Goal: Information Seeking & Learning: Learn about a topic

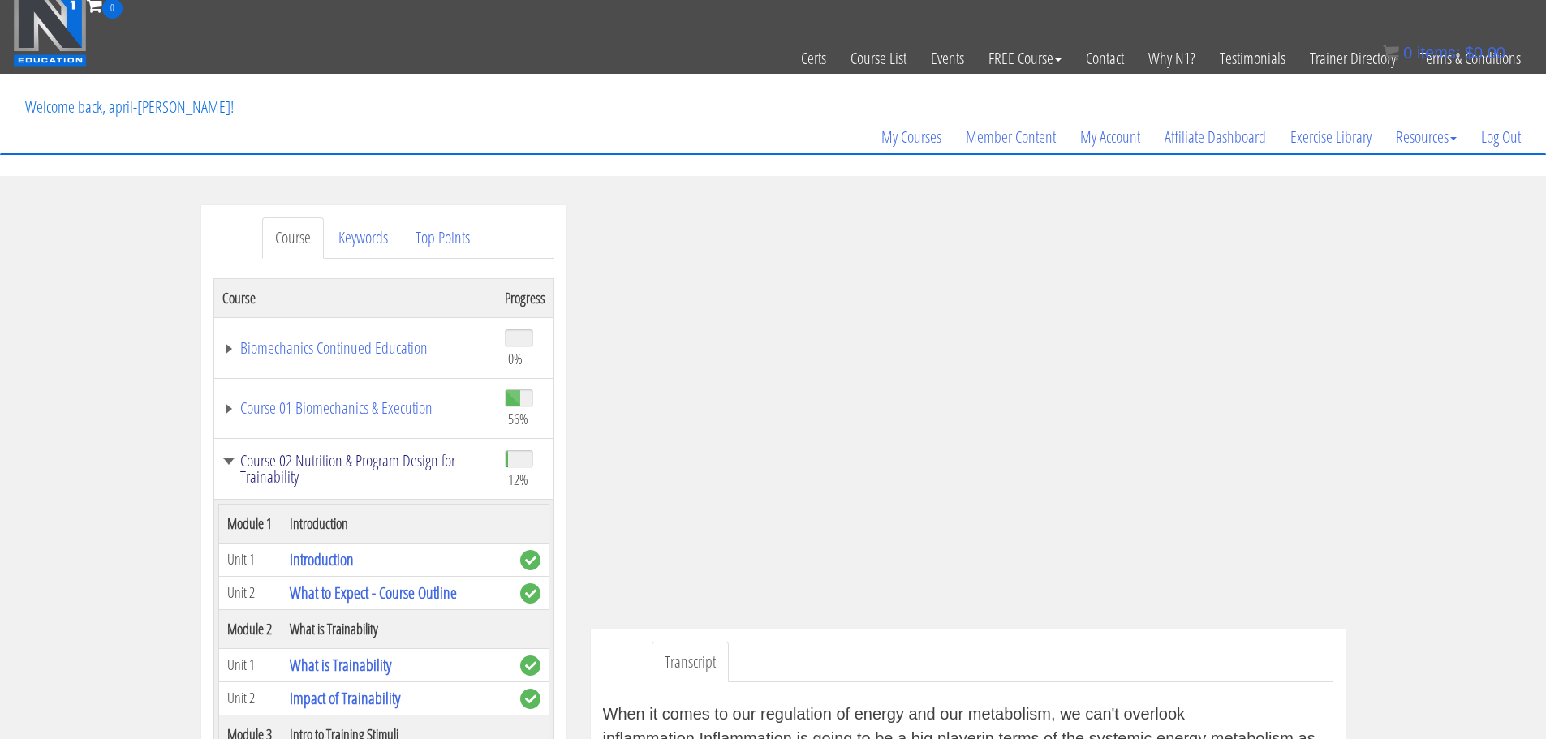
scroll to position [9, 0]
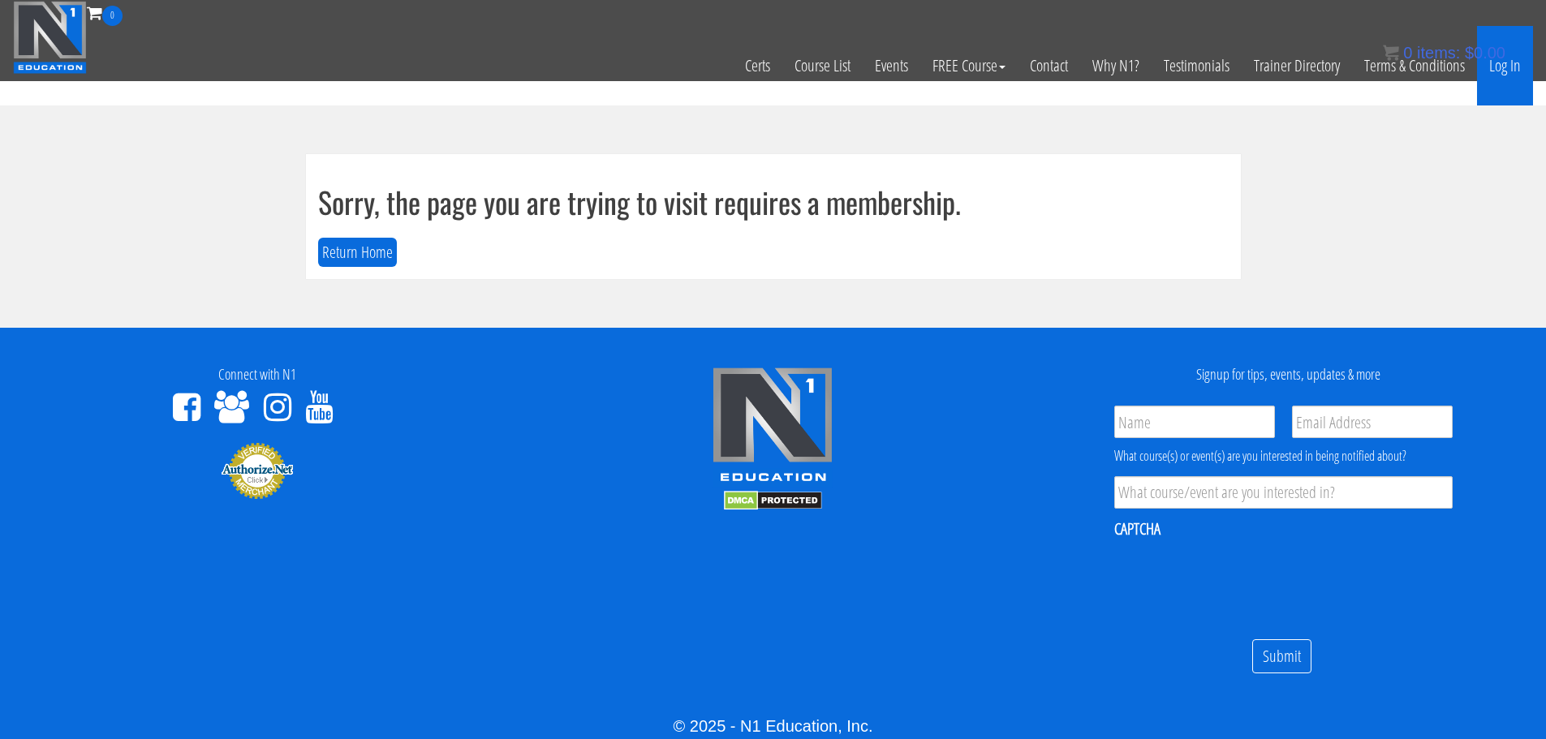
click at [1503, 70] on link "Log In" at bounding box center [1505, 66] width 56 height 80
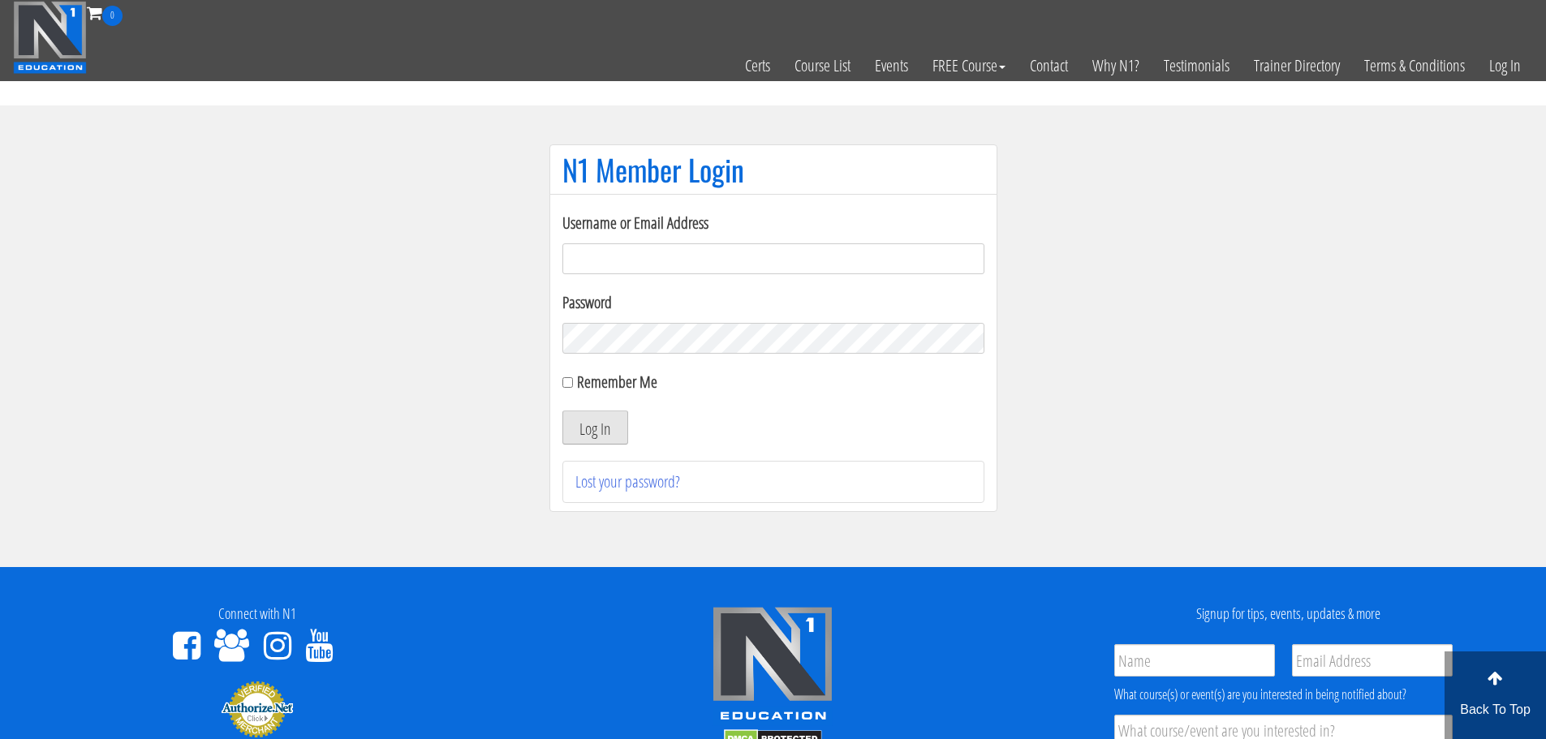
type input "[EMAIL_ADDRESS][DOMAIN_NAME]"
click at [596, 438] on button "Log In" at bounding box center [595, 428] width 66 height 34
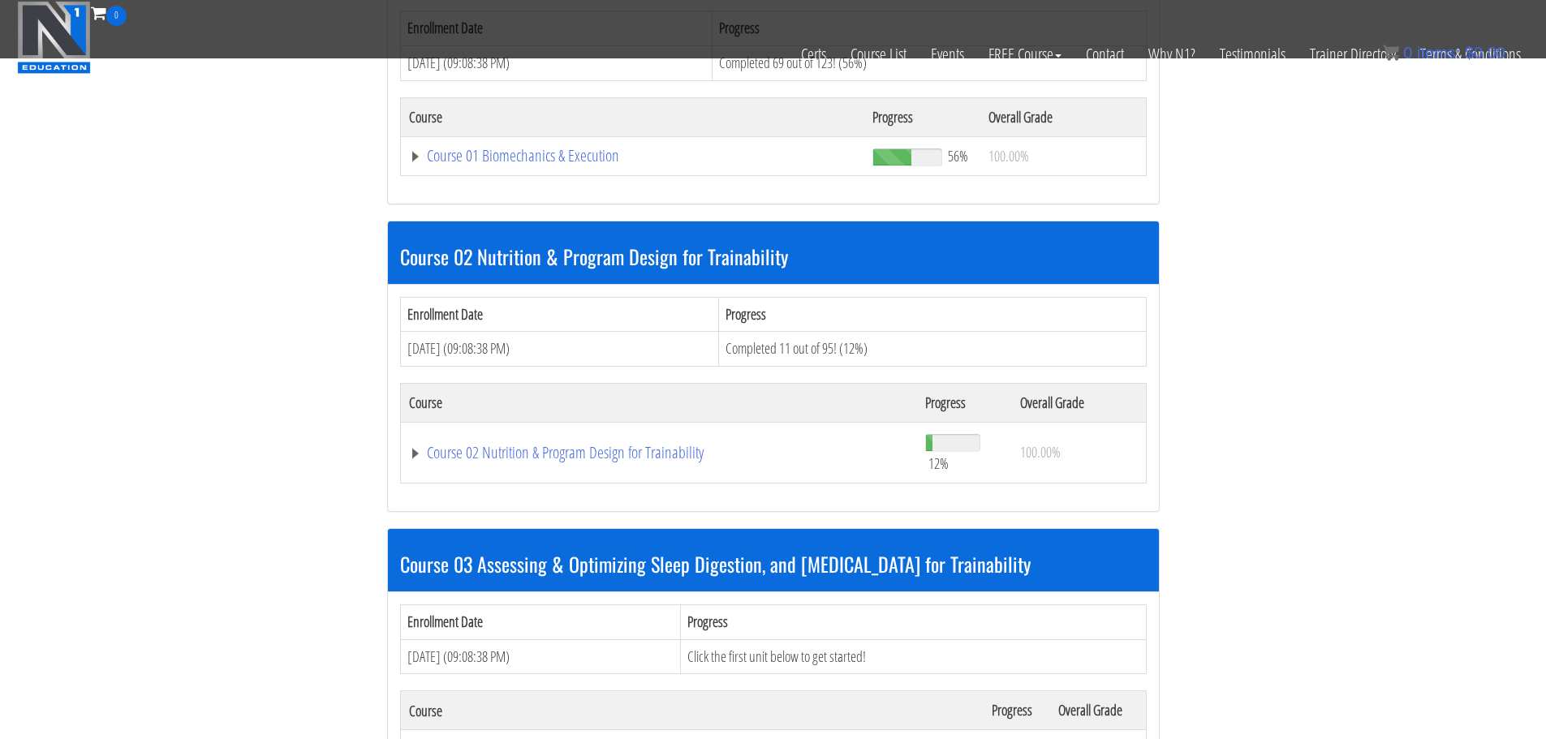
scroll to position [591, 0]
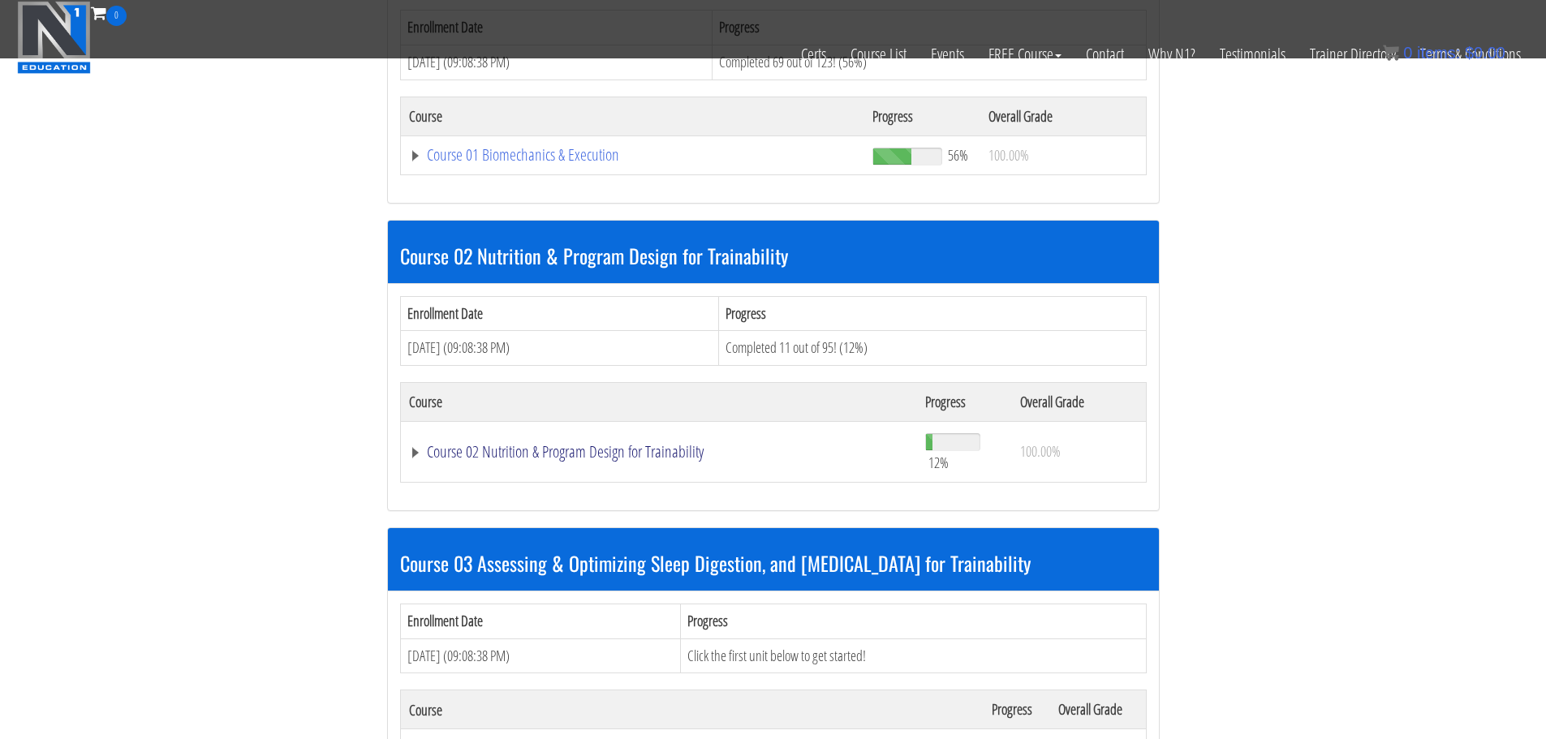
click at [595, 457] on link "Course 02 Nutrition & Program Design for Trainability" at bounding box center [659, 452] width 501 height 16
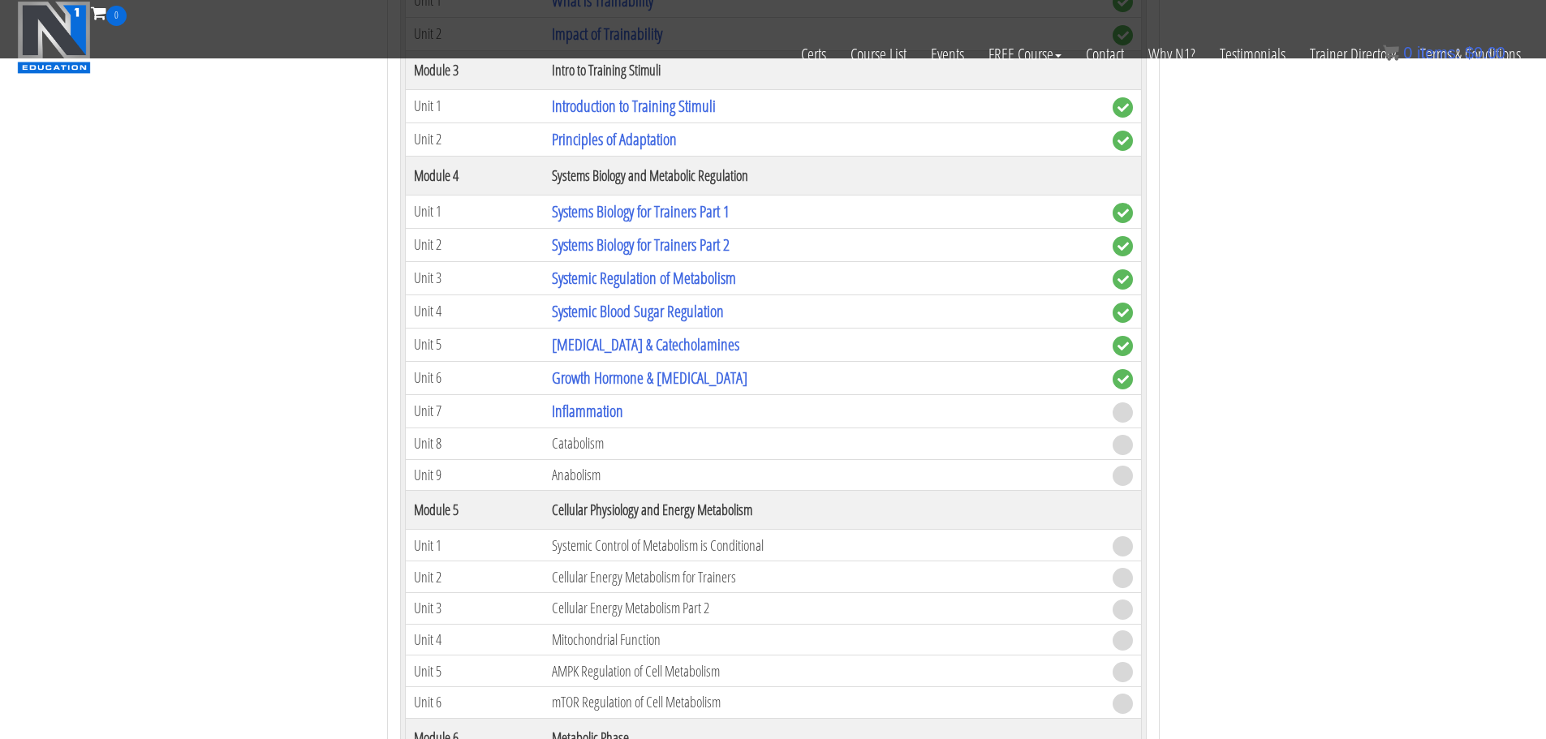
scroll to position [1240, 0]
click at [617, 415] on link "Inflammation" at bounding box center [587, 409] width 71 height 22
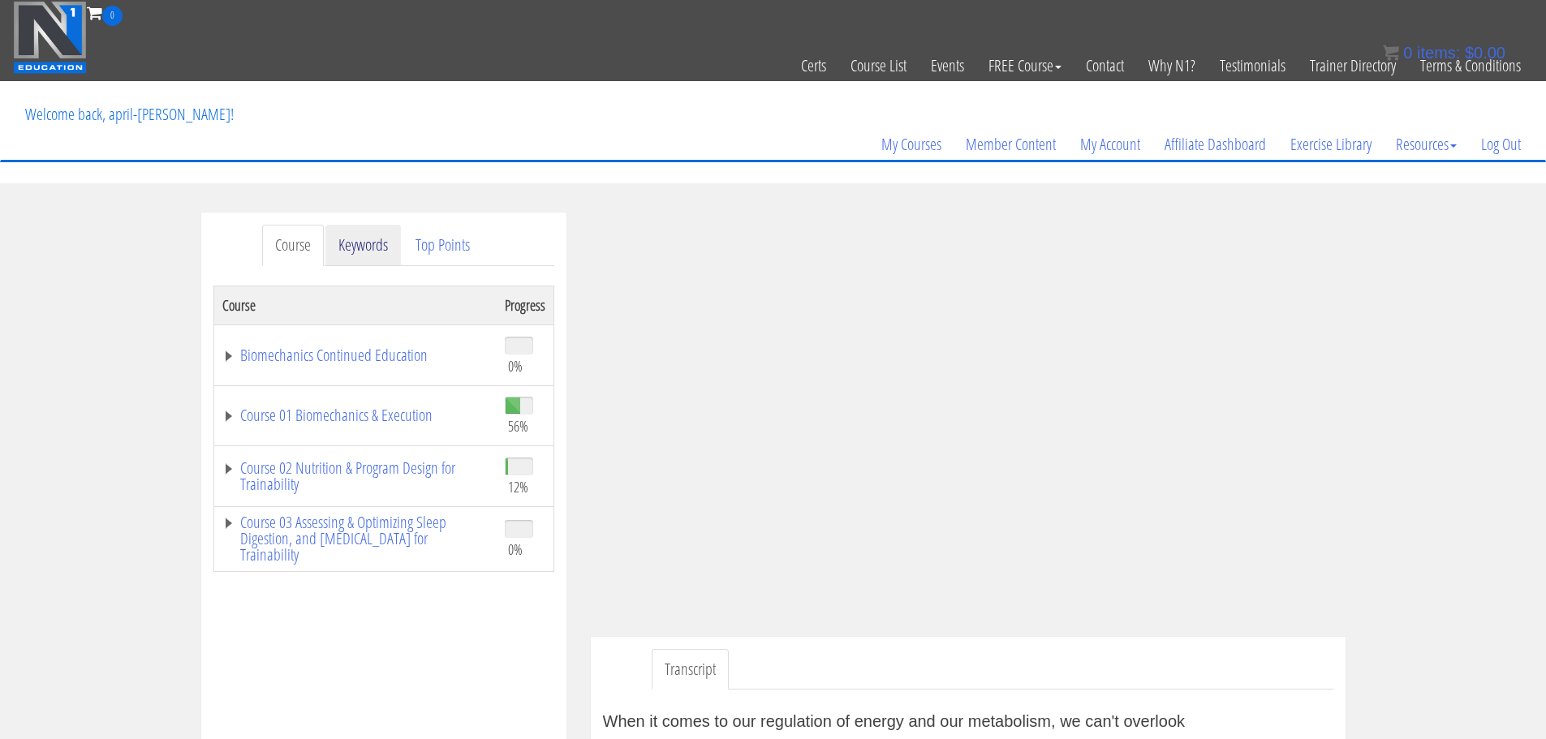
click at [359, 247] on link "Keywords" at bounding box center [362, 245] width 75 height 41
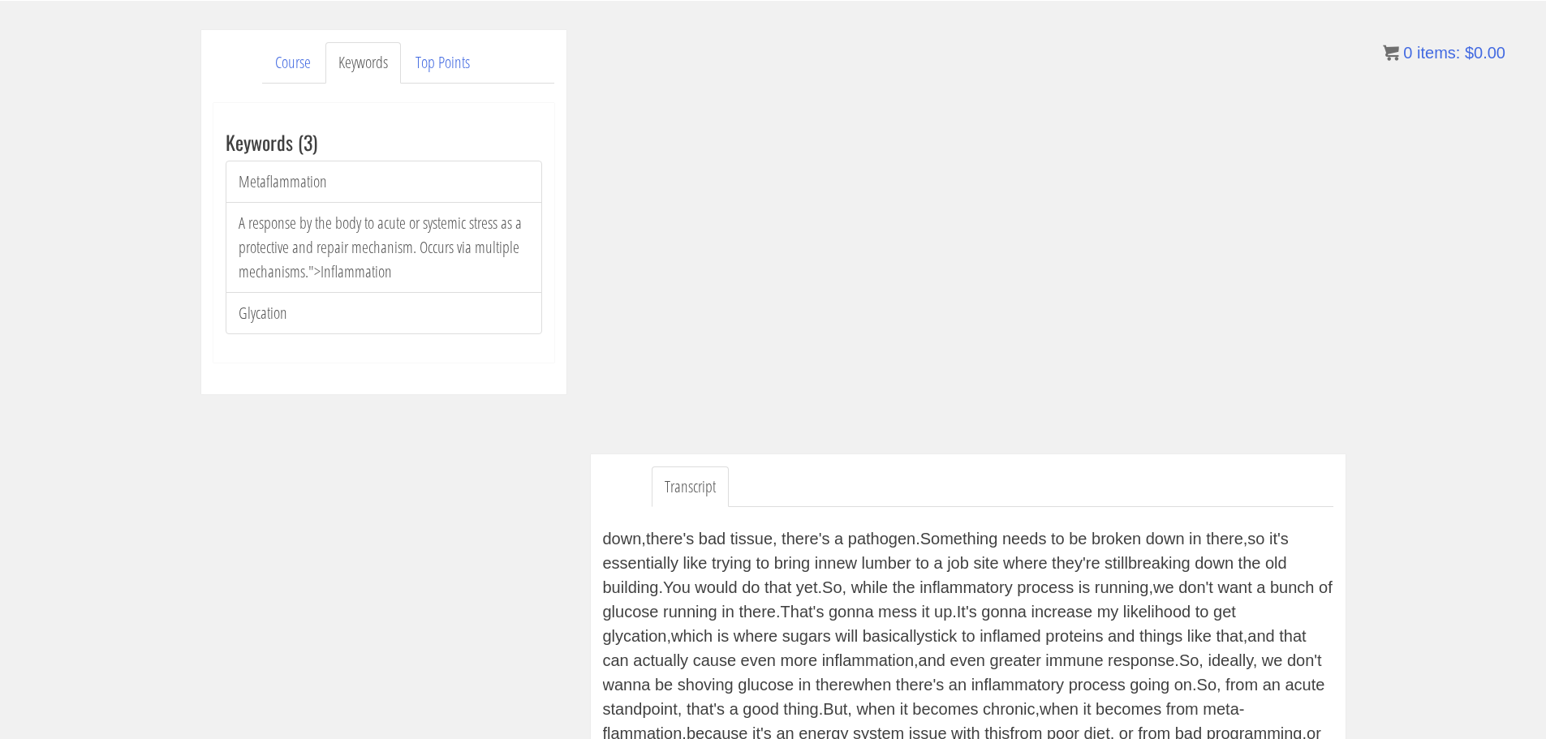
scroll to position [185, 0]
click at [428, 59] on link "Top Points" at bounding box center [442, 60] width 80 height 41
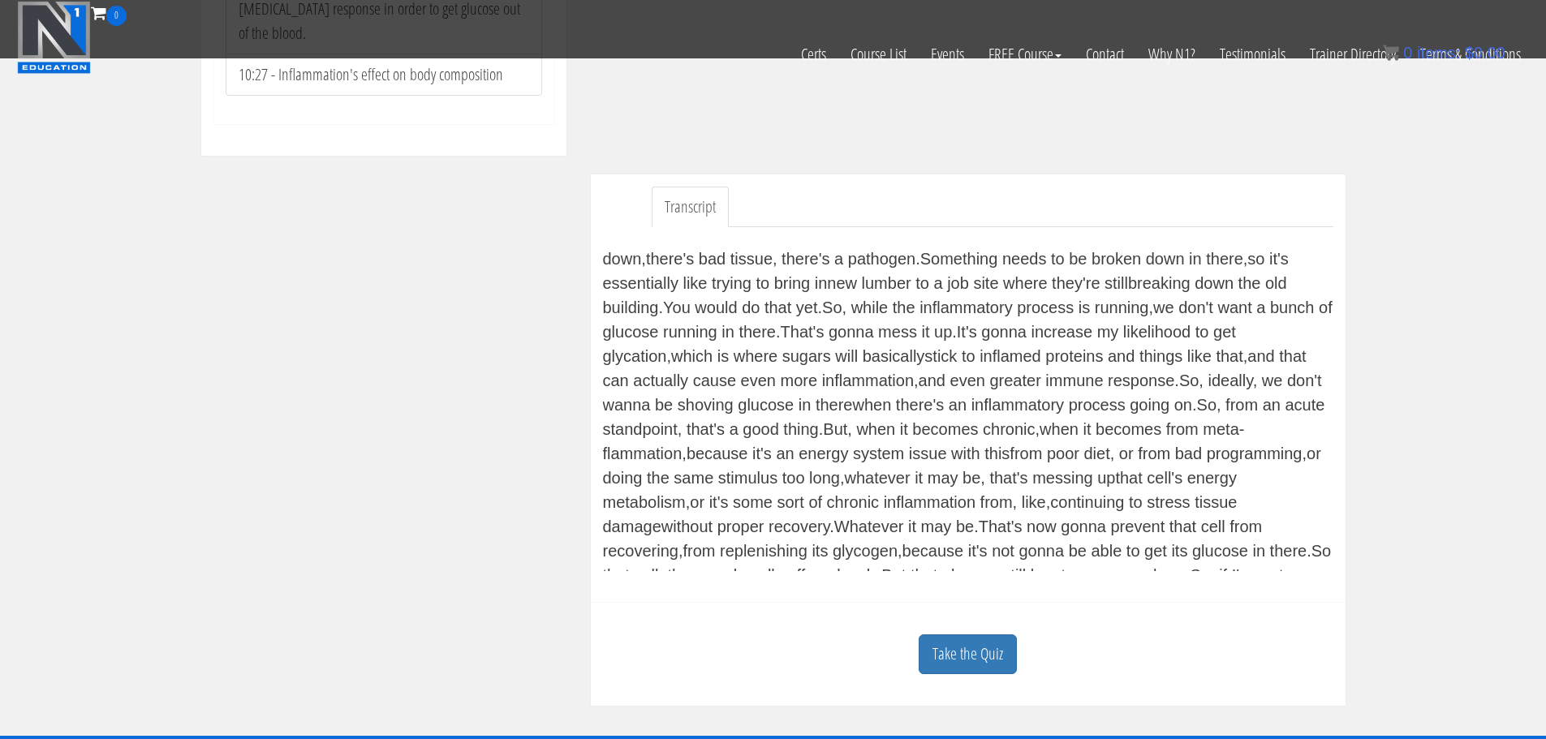
scroll to position [361, 0]
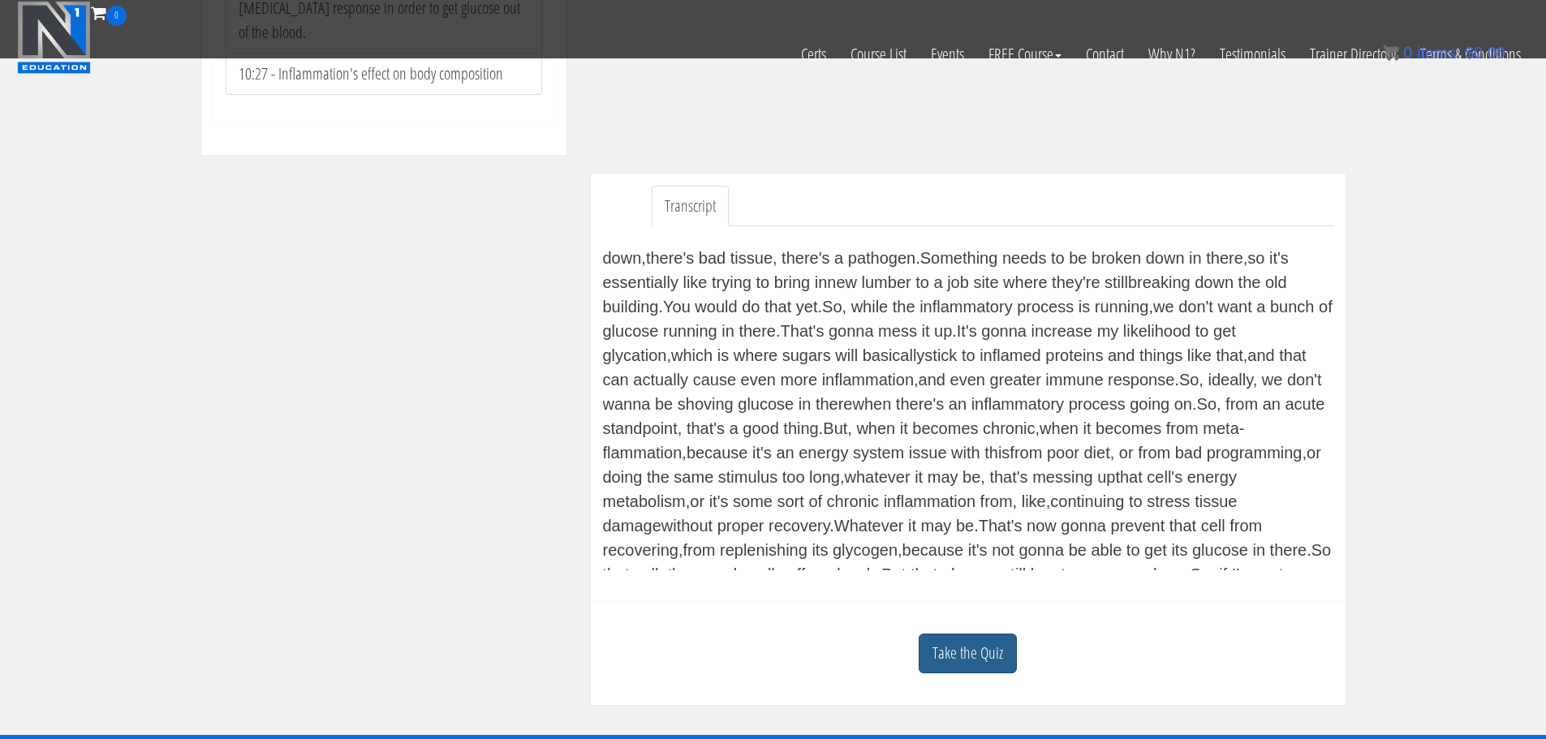
click at [982, 656] on link "Take the Quiz" at bounding box center [967, 654] width 98 height 40
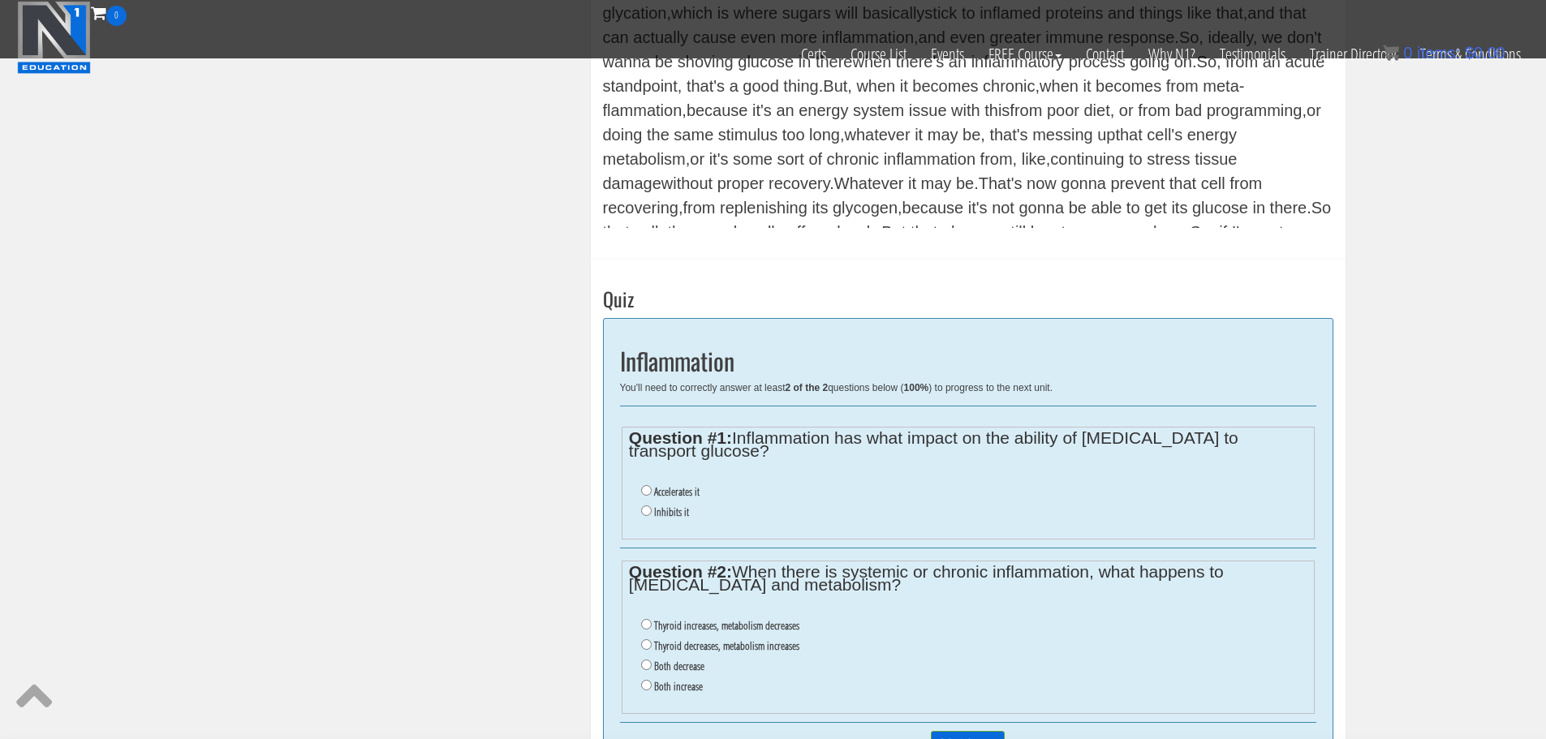
scroll to position [704, 0]
click at [646, 484] on input "Accelerates it" at bounding box center [646, 489] width 11 height 11
radio input "true"
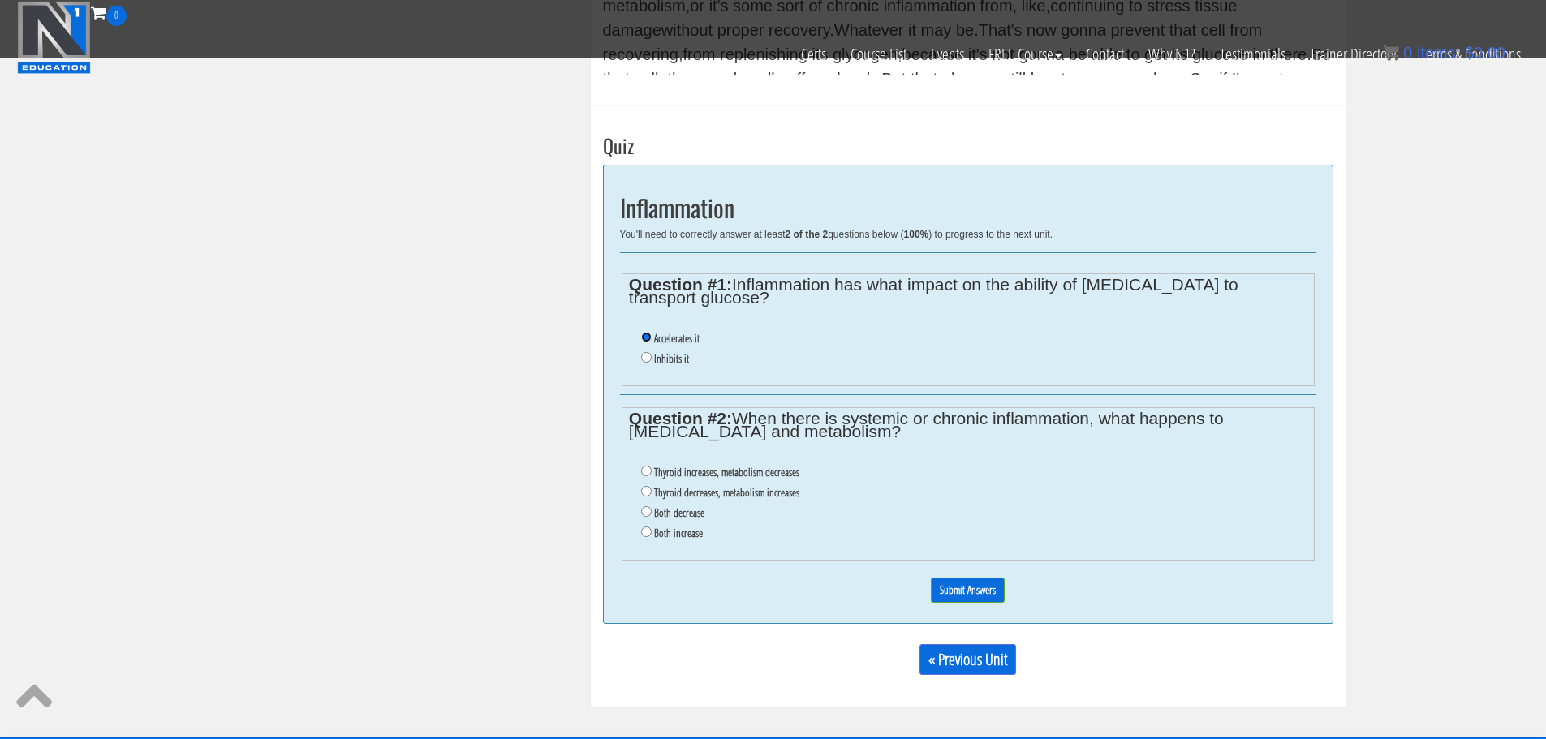
scroll to position [888, 0]
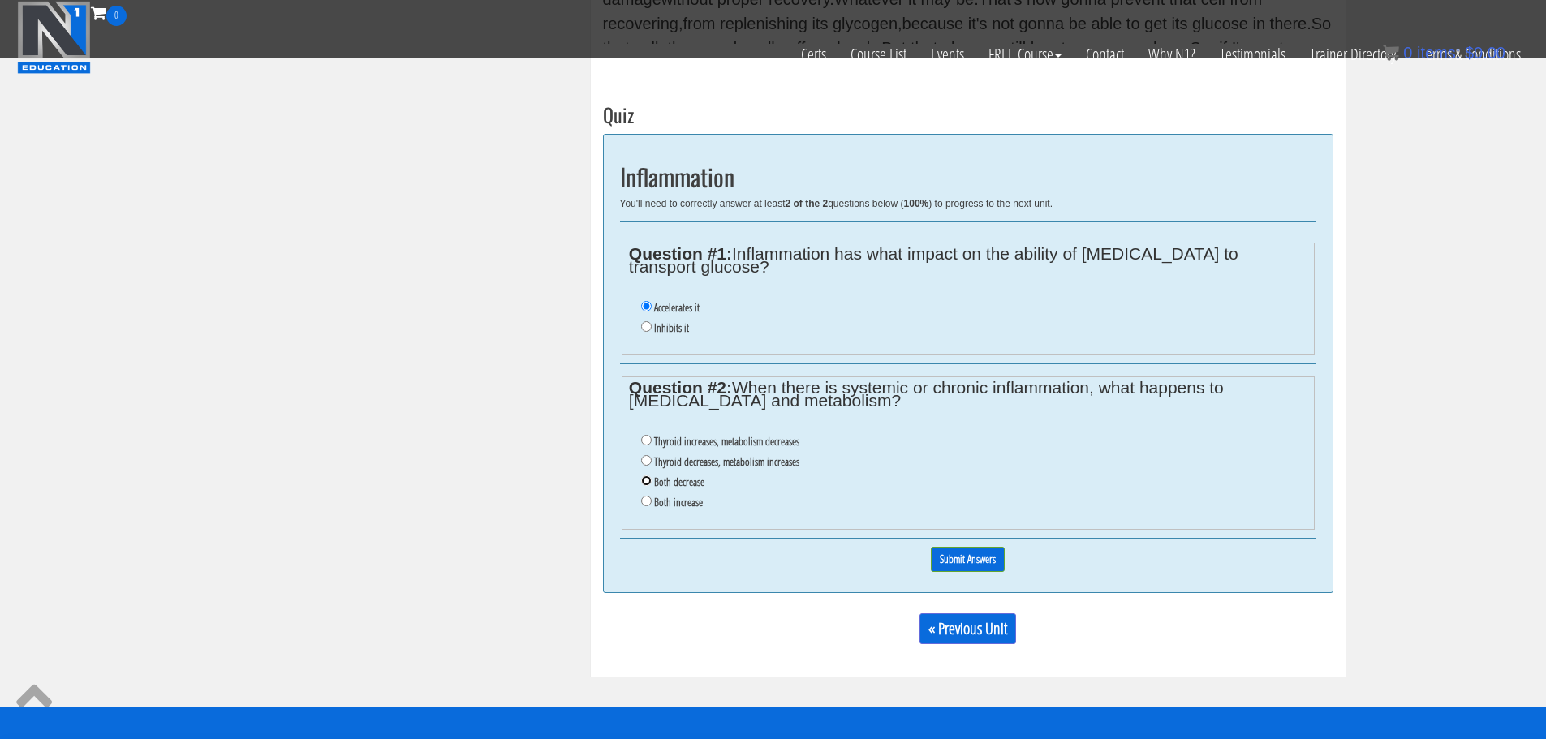
click at [647, 475] on input "Both decrease" at bounding box center [646, 480] width 11 height 11
radio input "true"
click at [957, 547] on input "Submit Answers" at bounding box center [968, 559] width 74 height 25
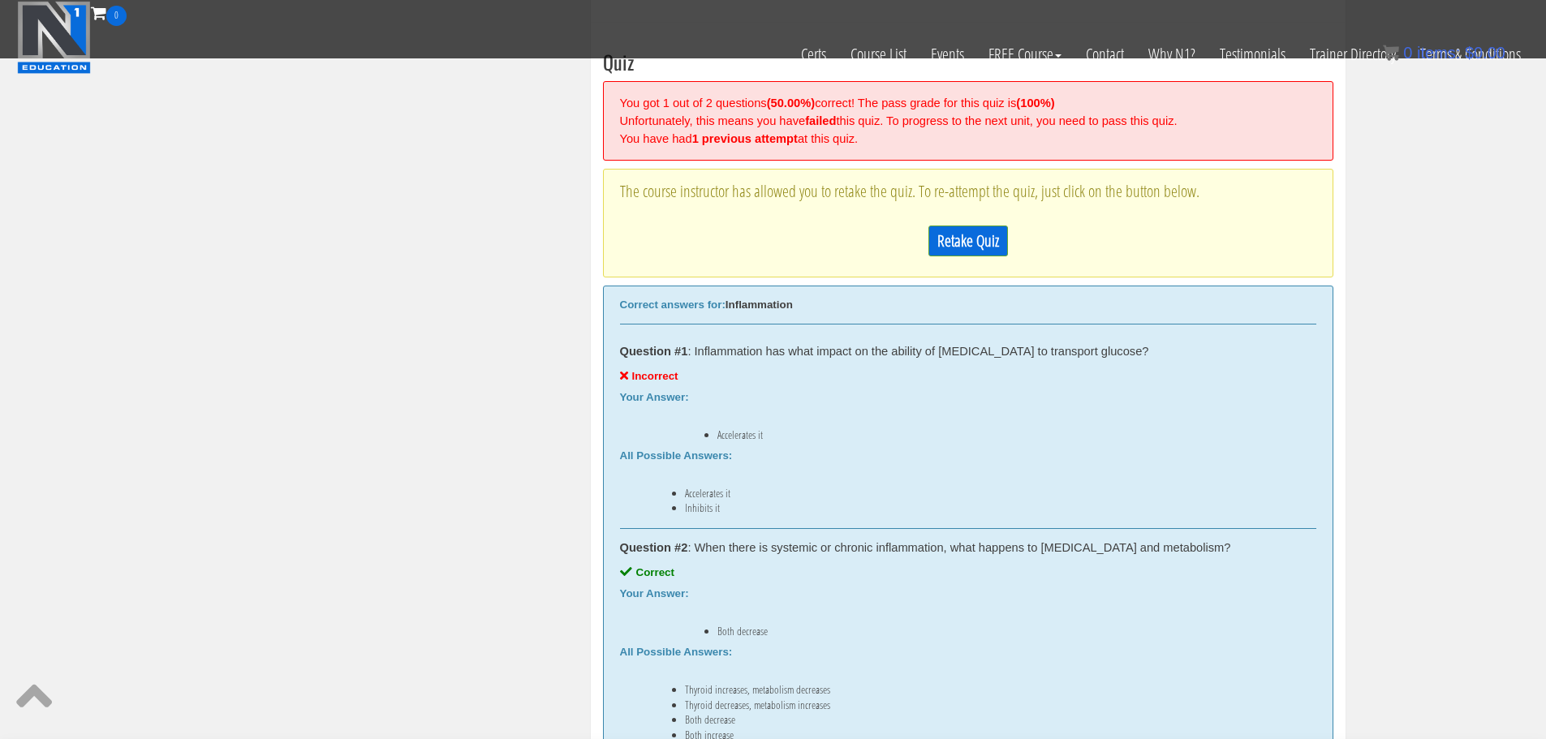
scroll to position [1014, 0]
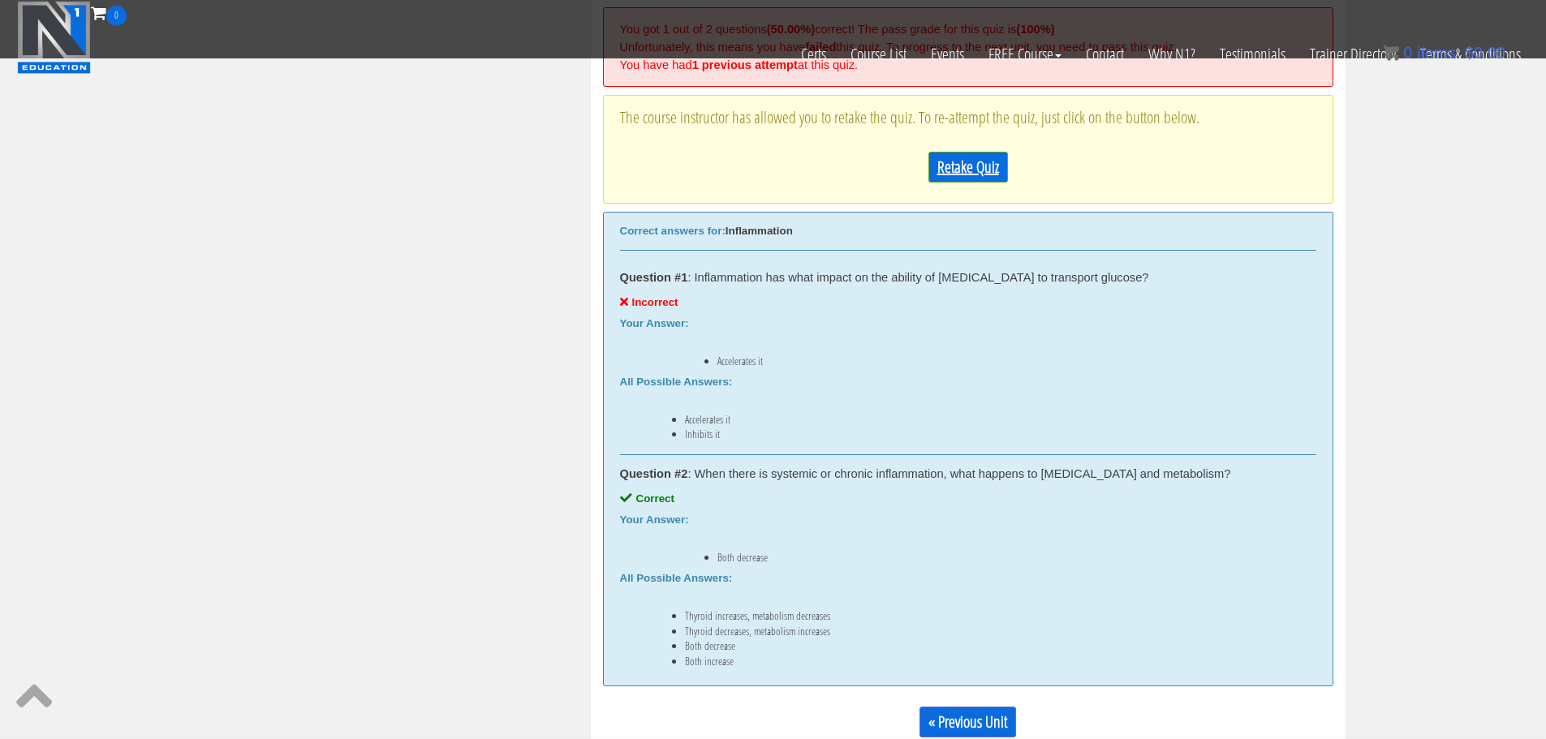
click at [970, 164] on link "Retake Quiz" at bounding box center [968, 167] width 80 height 31
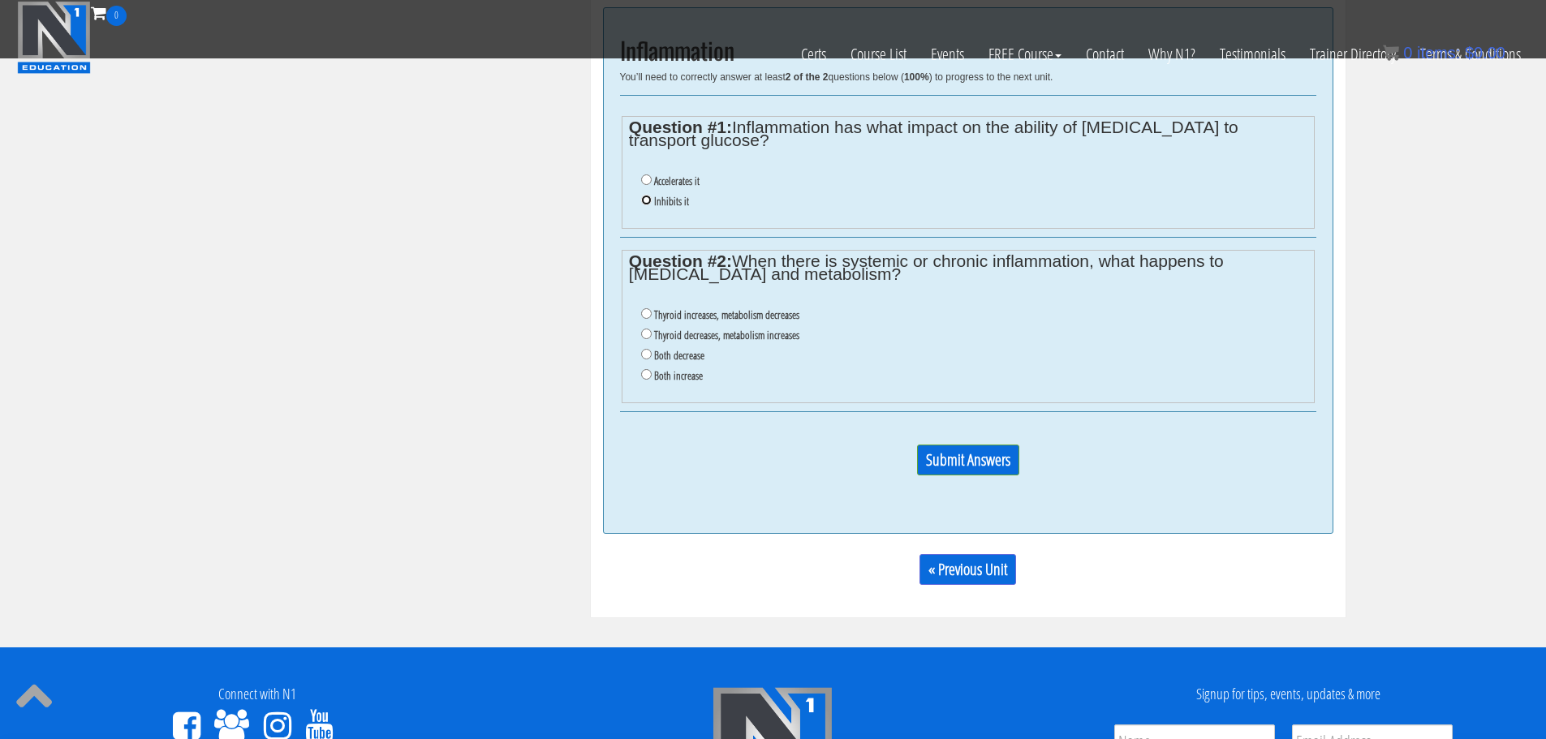
click at [647, 195] on input "Inhibits it" at bounding box center [646, 200] width 11 height 11
radio input "true"
click at [646, 349] on input "Both decrease" at bounding box center [646, 354] width 11 height 11
radio input "true"
click at [999, 445] on input "Submit Answers" at bounding box center [968, 460] width 102 height 31
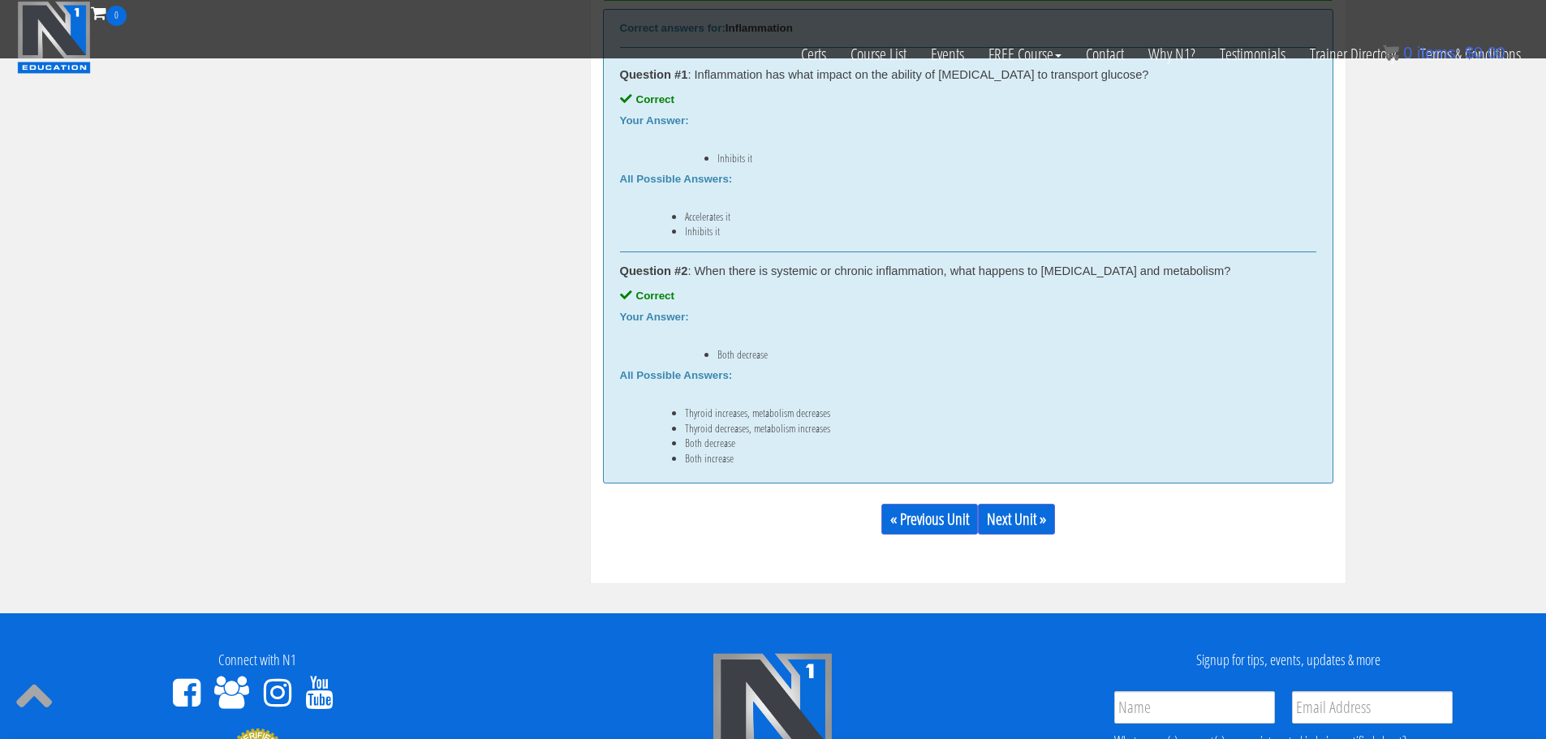
scroll to position [1150, 0]
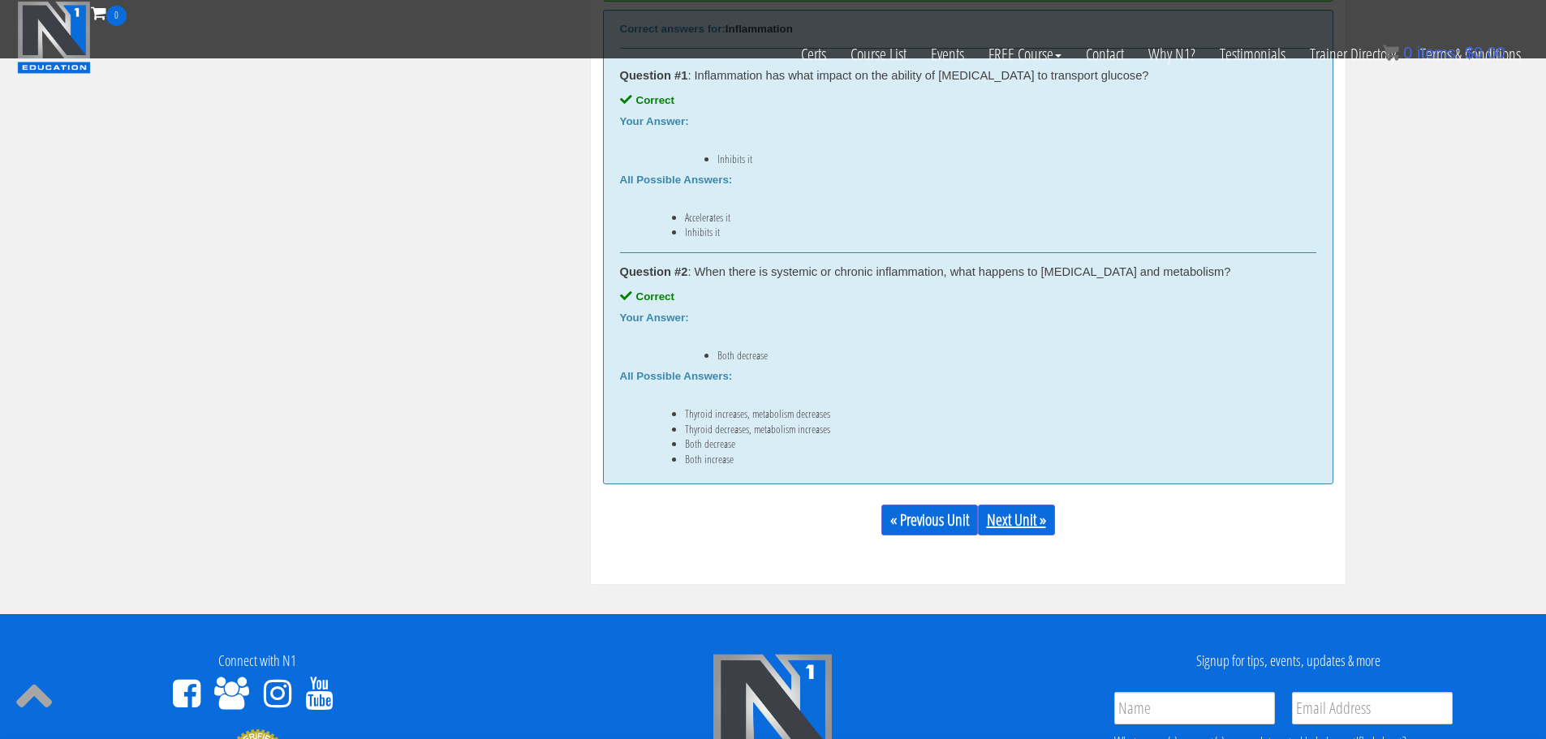
click at [1028, 514] on link "Next Unit »" at bounding box center [1016, 520] width 77 height 31
